Goal: Information Seeking & Learning: Learn about a topic

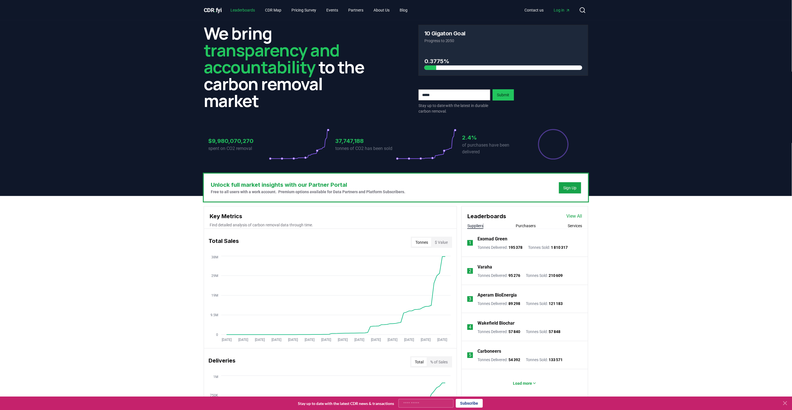
click at [245, 6] on link "Leaderboards" at bounding box center [242, 10] width 33 height 10
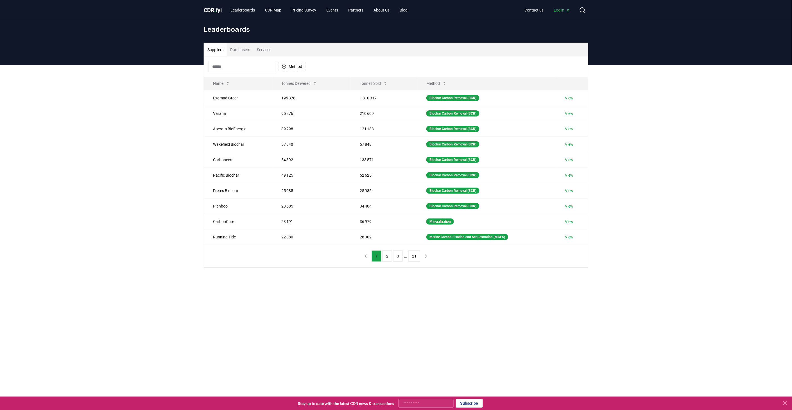
click at [246, 69] on input at bounding box center [242, 66] width 67 height 11
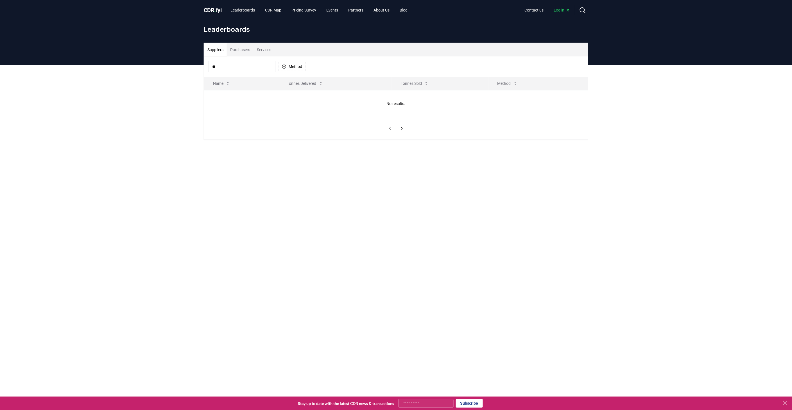
type input "*"
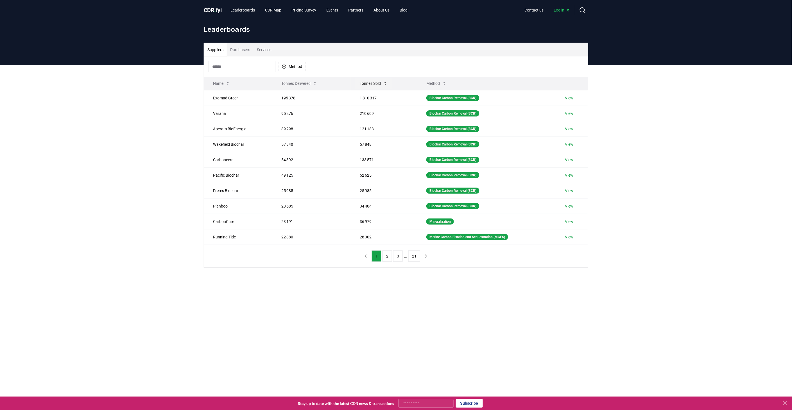
drag, startPoint x: 372, startPoint y: 85, endPoint x: 375, endPoint y: 88, distance: 3.6
click at [374, 88] on button "Tonnes Sold" at bounding box center [373, 83] width 37 height 11
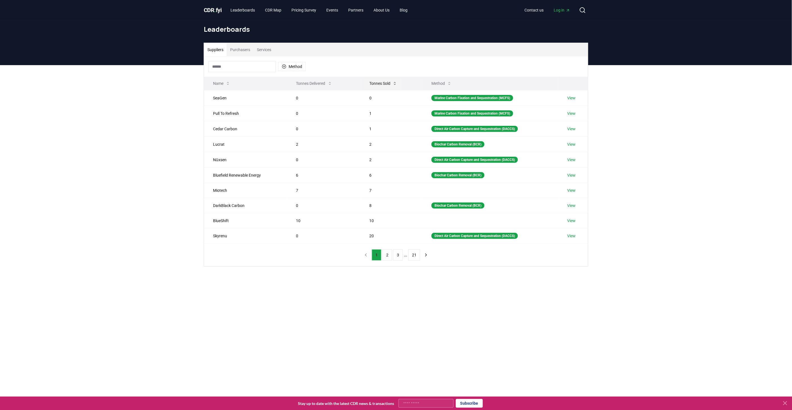
click at [376, 84] on button "Tonnes Sold" at bounding box center [383, 83] width 37 height 11
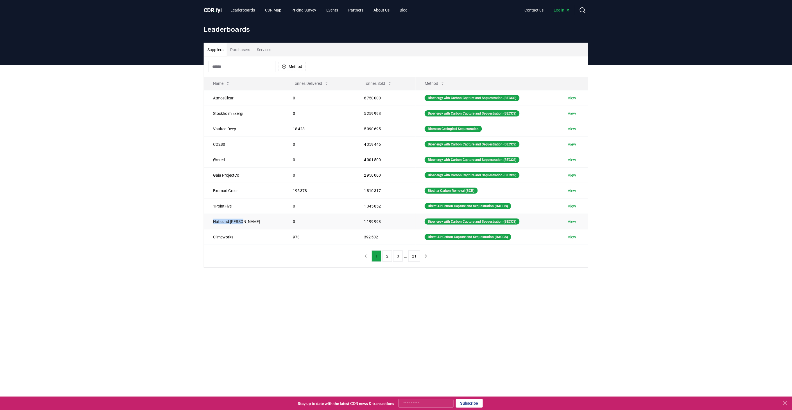
drag, startPoint x: 241, startPoint y: 222, endPoint x: 212, endPoint y: 223, distance: 28.4
click at [212, 223] on td "Hafslund Celsio" at bounding box center [244, 221] width 80 height 15
copy td "Hafslund Celsio"
drag, startPoint x: 225, startPoint y: 96, endPoint x: 284, endPoint y: 103, distance: 59.2
click at [225, 96] on td "AtmosClear" at bounding box center [244, 97] width 80 height 15
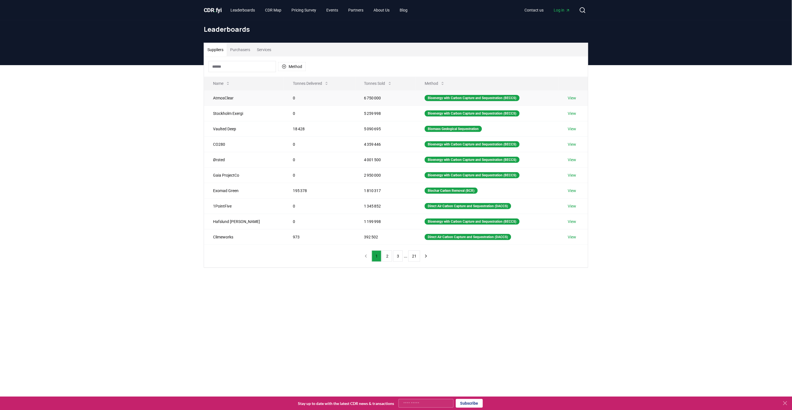
click at [574, 100] on link "View" at bounding box center [572, 98] width 8 height 6
